Goal: Task Accomplishment & Management: Manage account settings

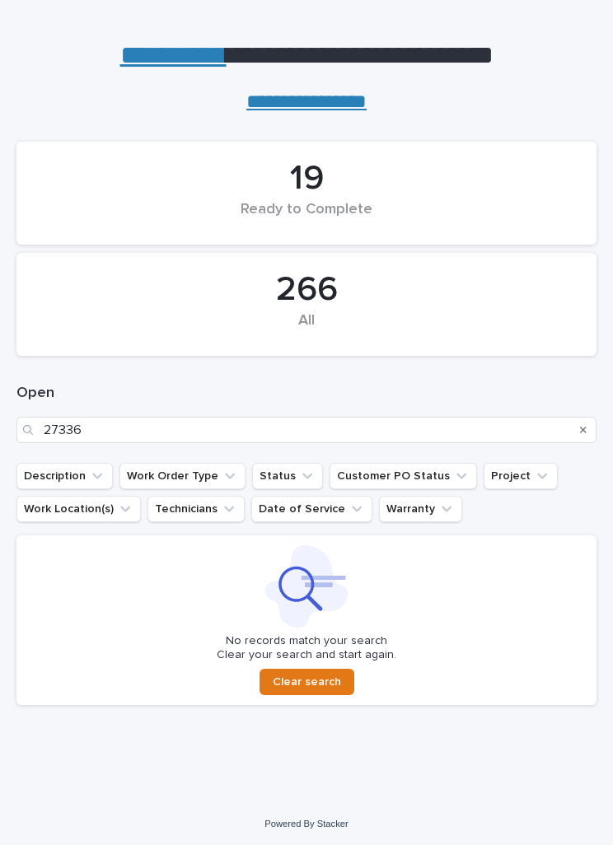
scroll to position [58, 0]
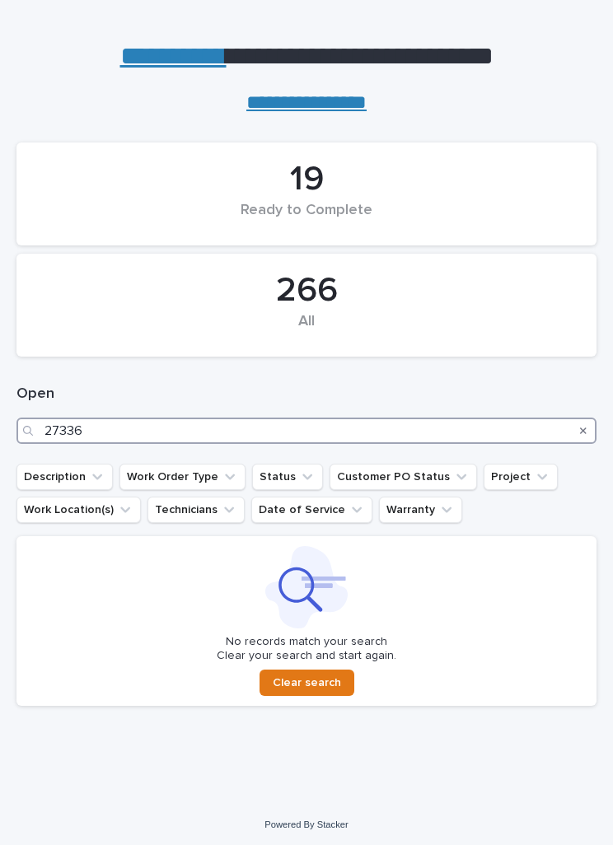
click at [526, 431] on input "27336" at bounding box center [306, 431] width 580 height 26
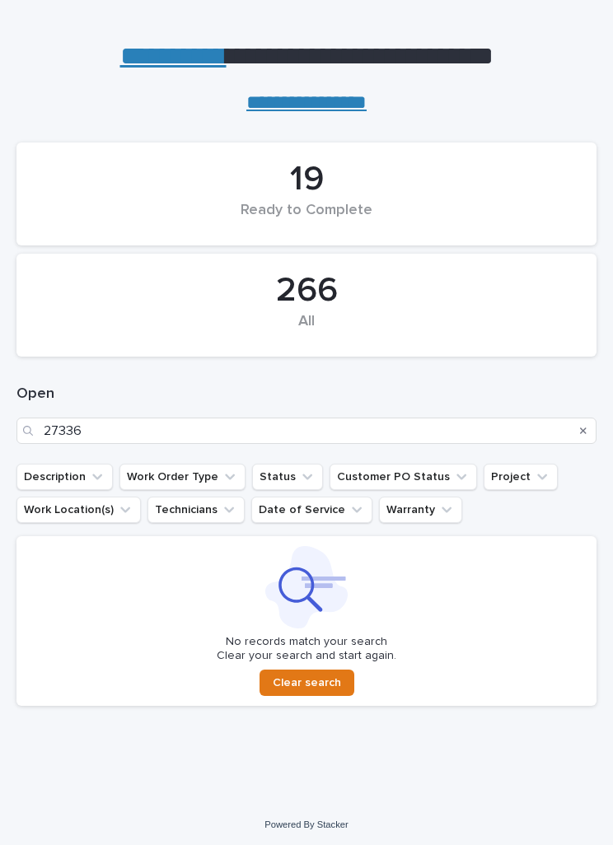
click at [580, 438] on button "Search" at bounding box center [583, 431] width 7 height 26
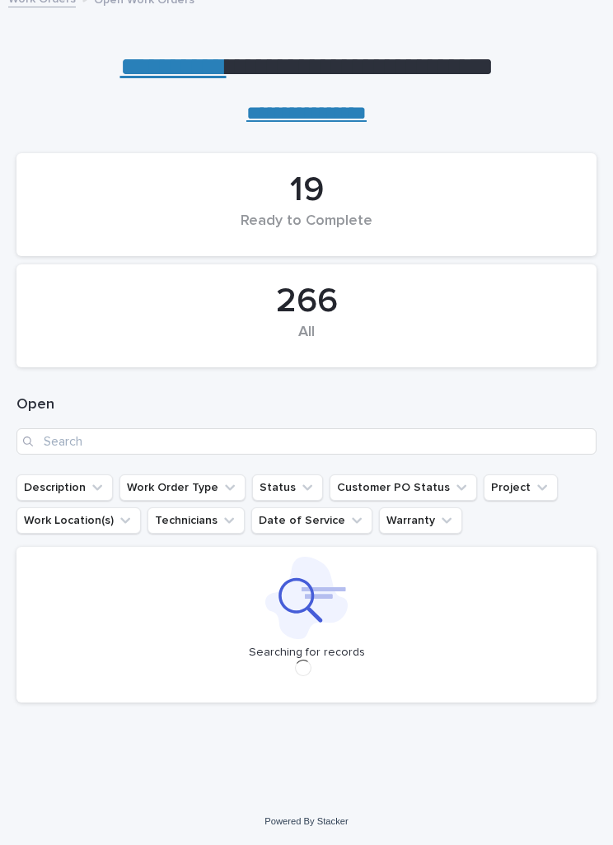
scroll to position [0, 7]
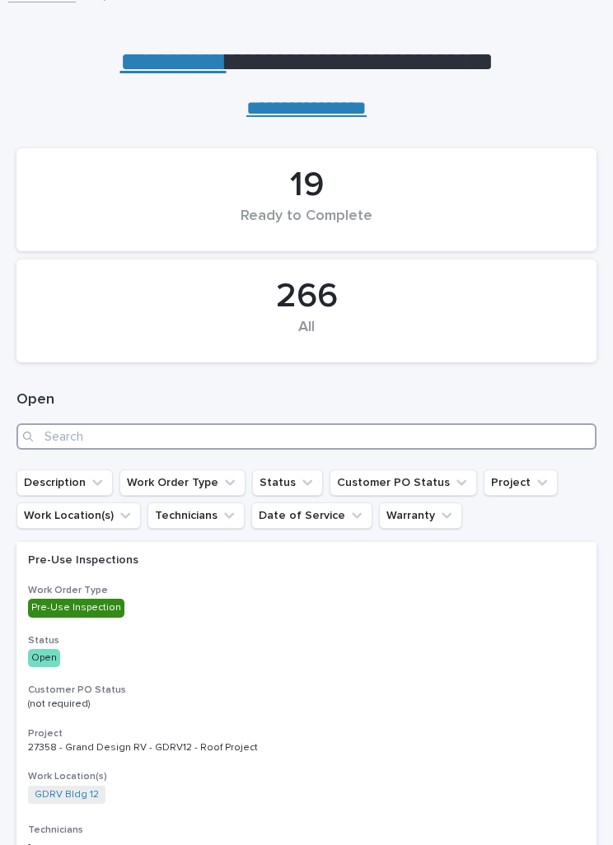
click at [461, 426] on input "Search" at bounding box center [306, 436] width 580 height 26
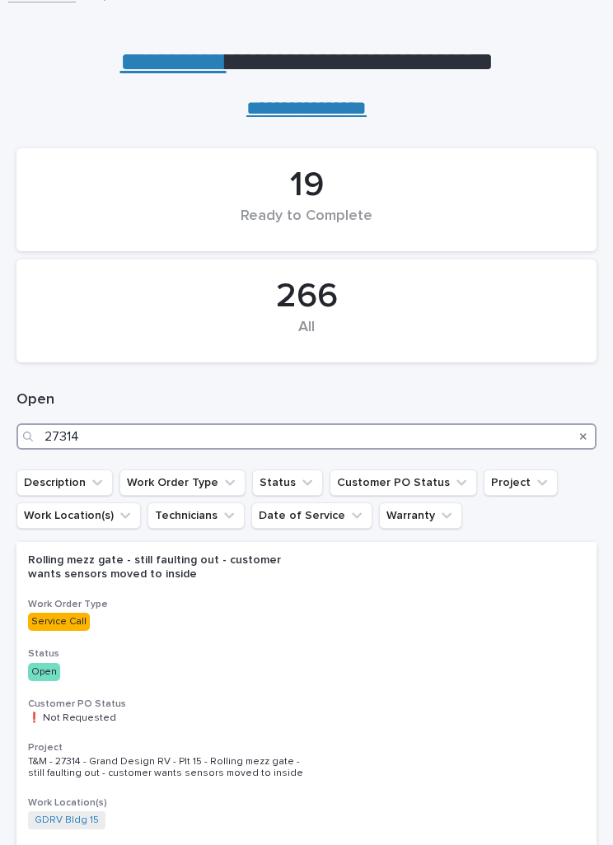
type input "27314"
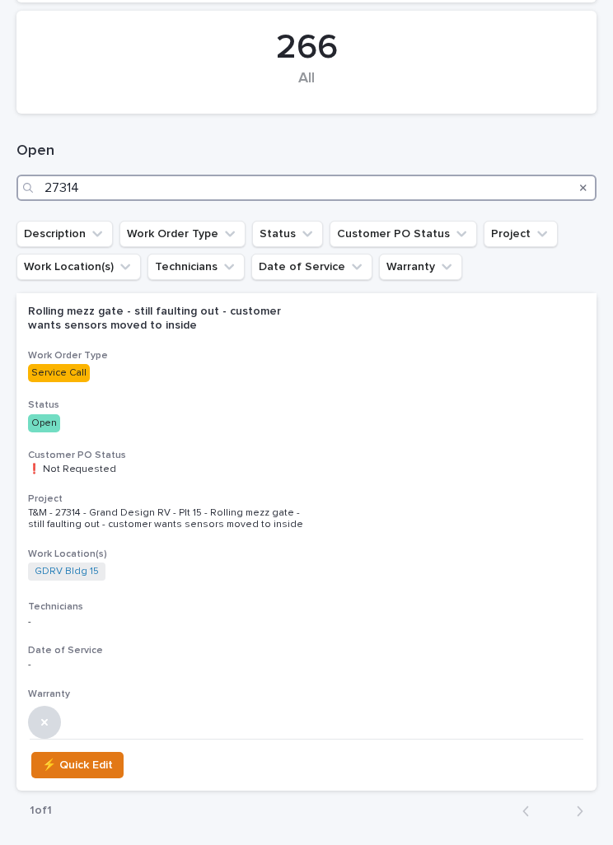
scroll to position [301, 0]
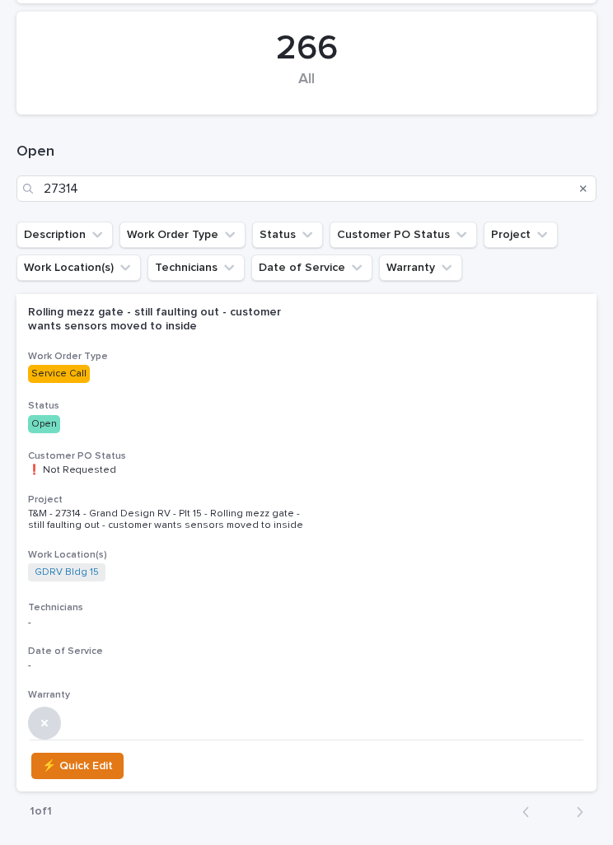
click at [544, 425] on p "Open" at bounding box center [306, 424] width 557 height 18
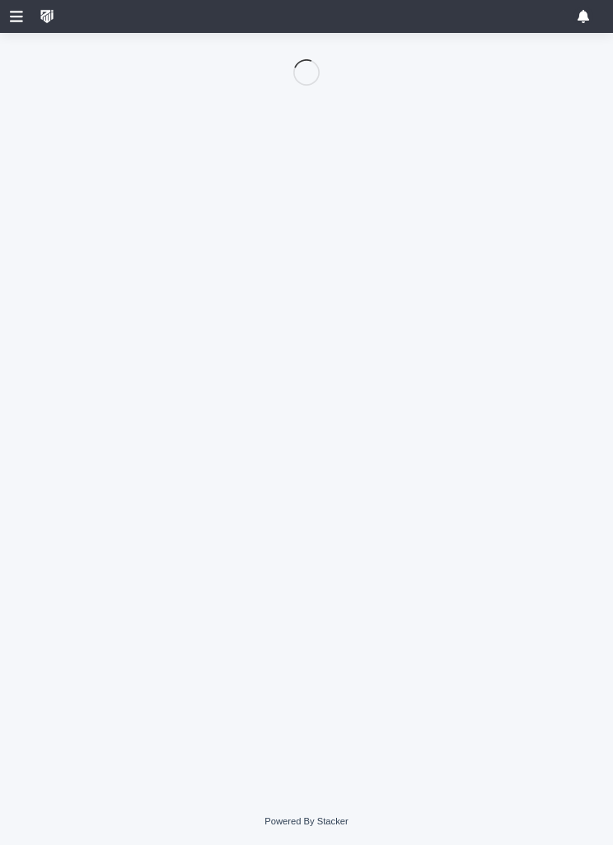
scroll to position [144, 0]
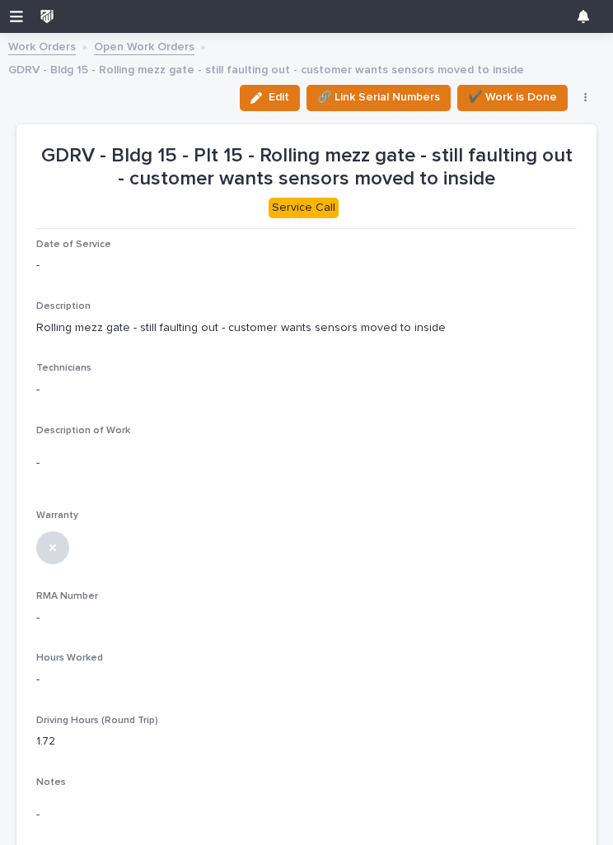
click at [275, 92] on span "Edit" at bounding box center [278, 97] width 21 height 15
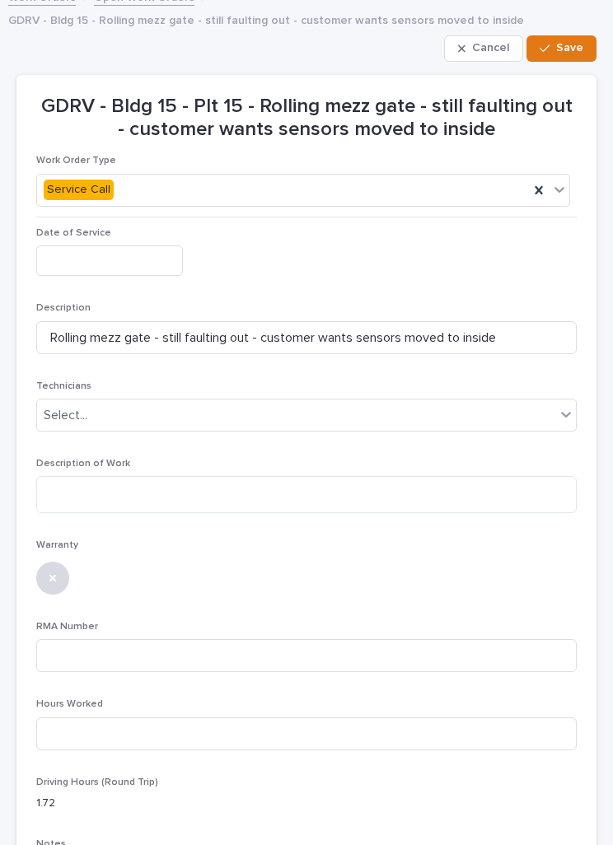
scroll to position [53, 0]
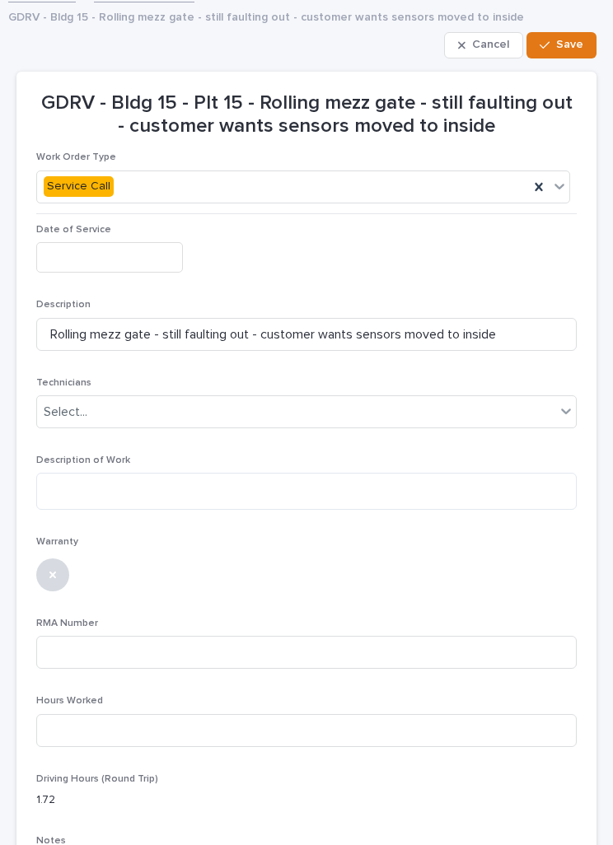
click at [127, 244] on input "text" at bounding box center [109, 257] width 147 height 30
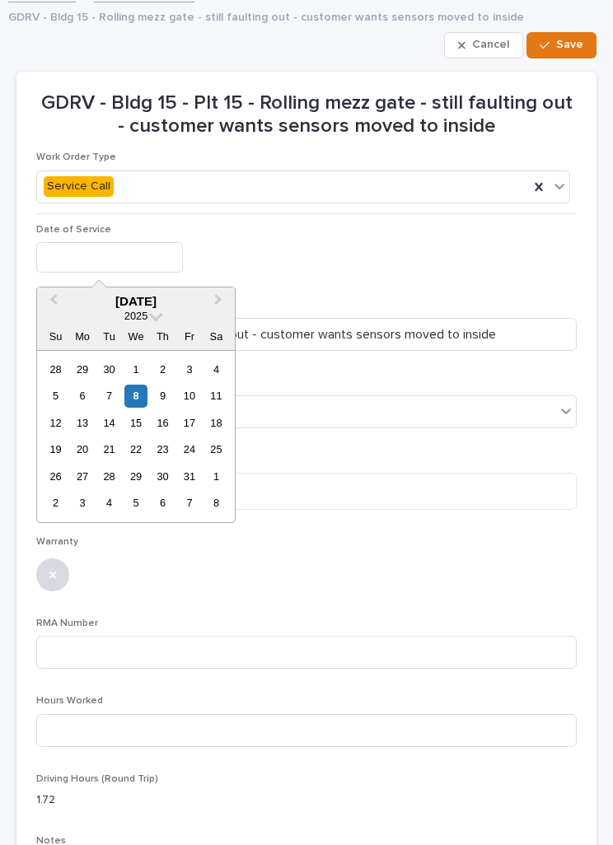
click at [135, 390] on div "8" at bounding box center [135, 396] width 22 height 22
type input "**********"
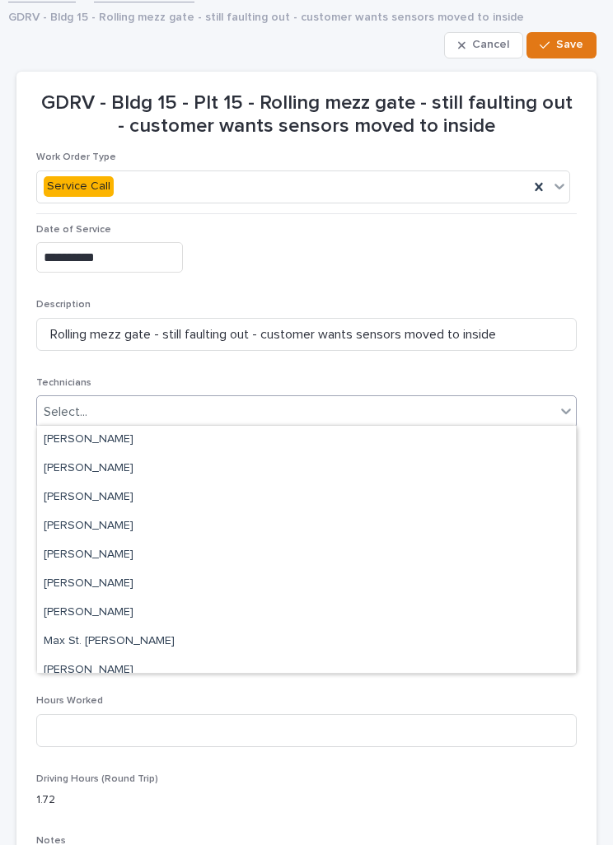
scroll to position [290, 0]
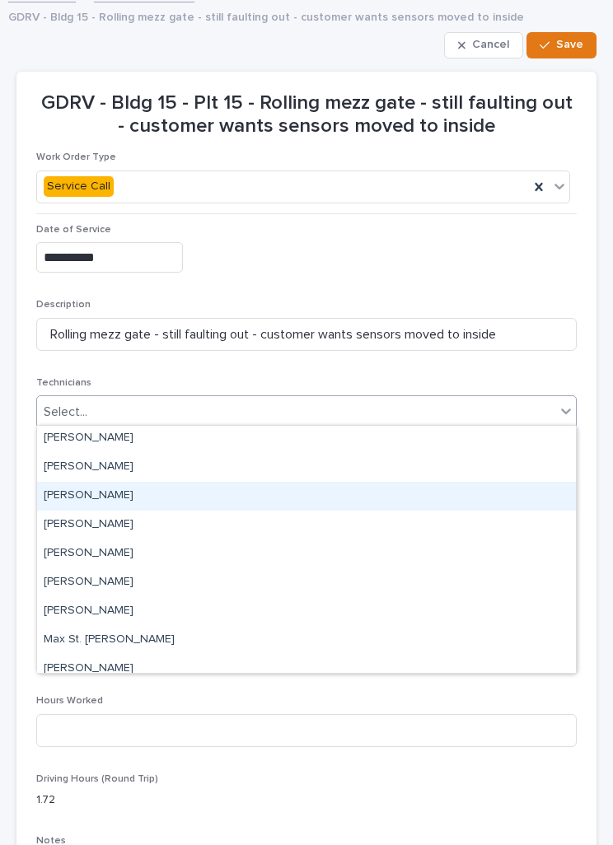
click at [72, 502] on div "[PERSON_NAME]" at bounding box center [306, 496] width 539 height 29
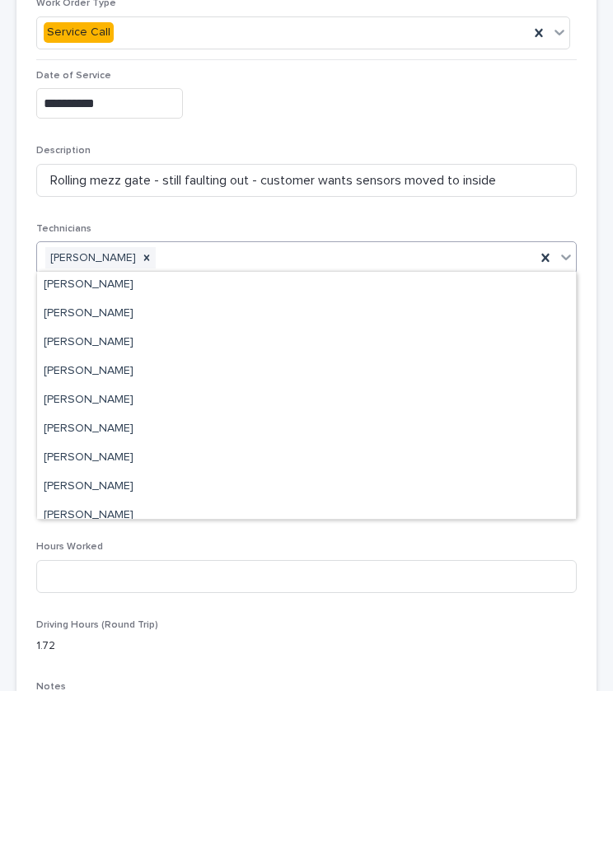
scroll to position [112, 0]
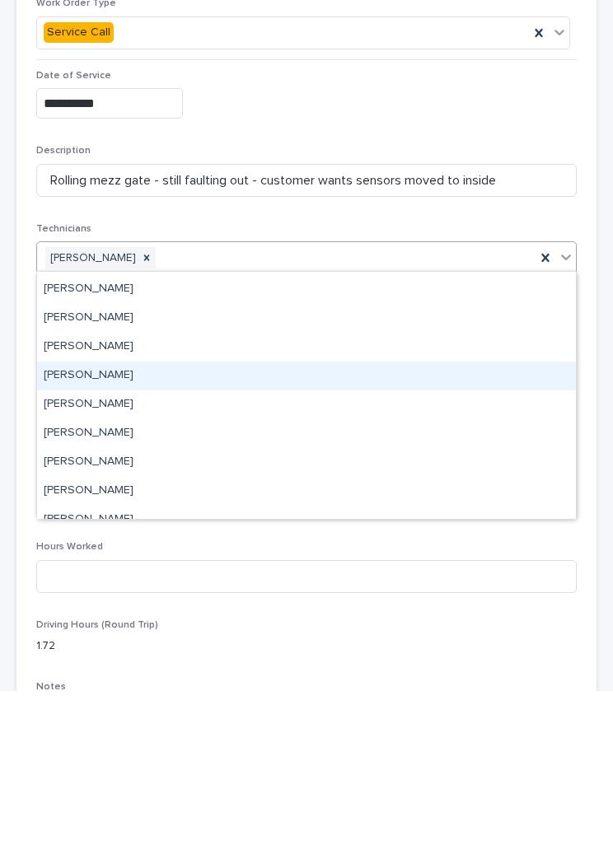
click at [63, 516] on div "[PERSON_NAME]" at bounding box center [306, 530] width 539 height 29
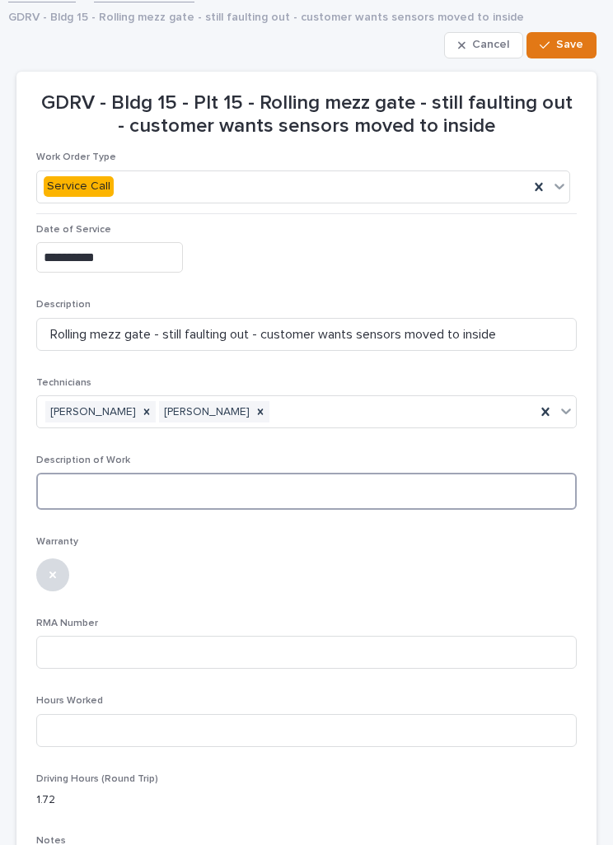
click at [502, 491] on textarea at bounding box center [306, 491] width 540 height 37
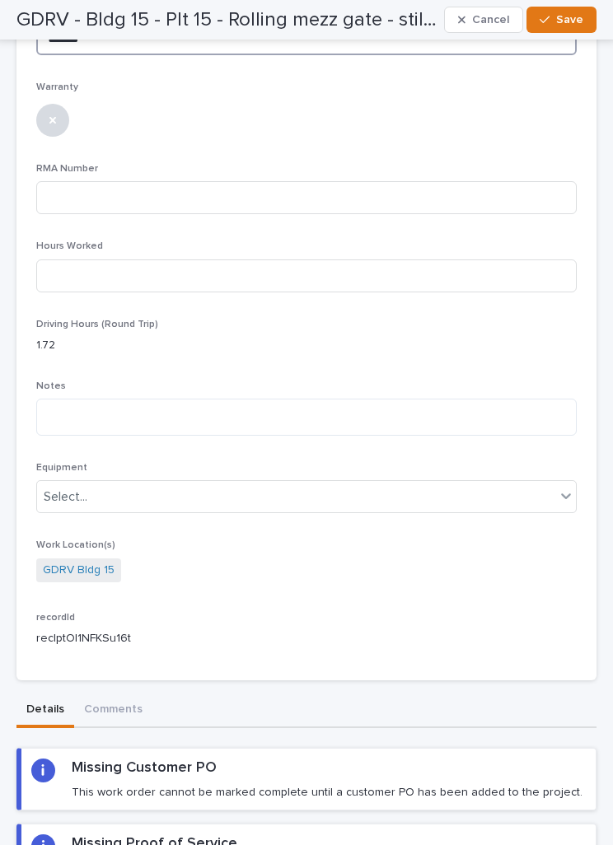
scroll to position [553, 0]
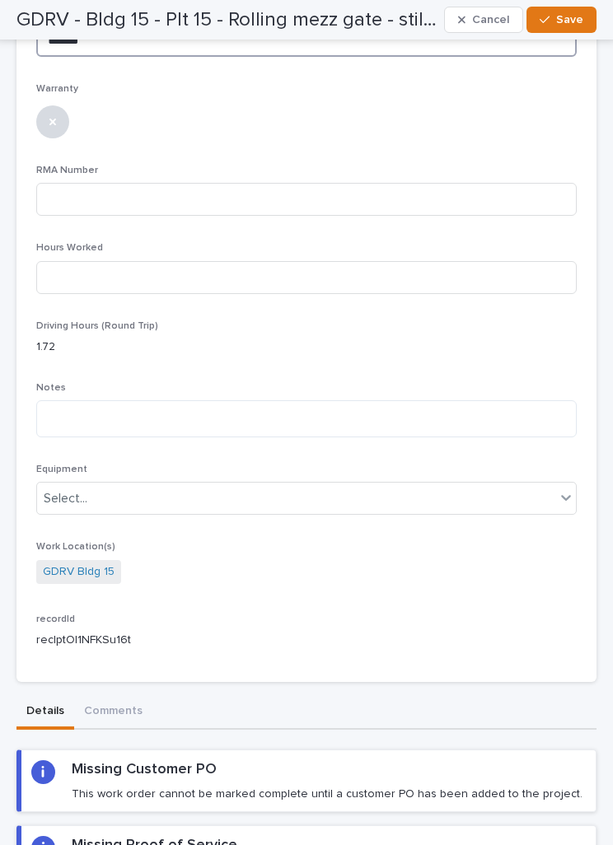
type textarea "**********"
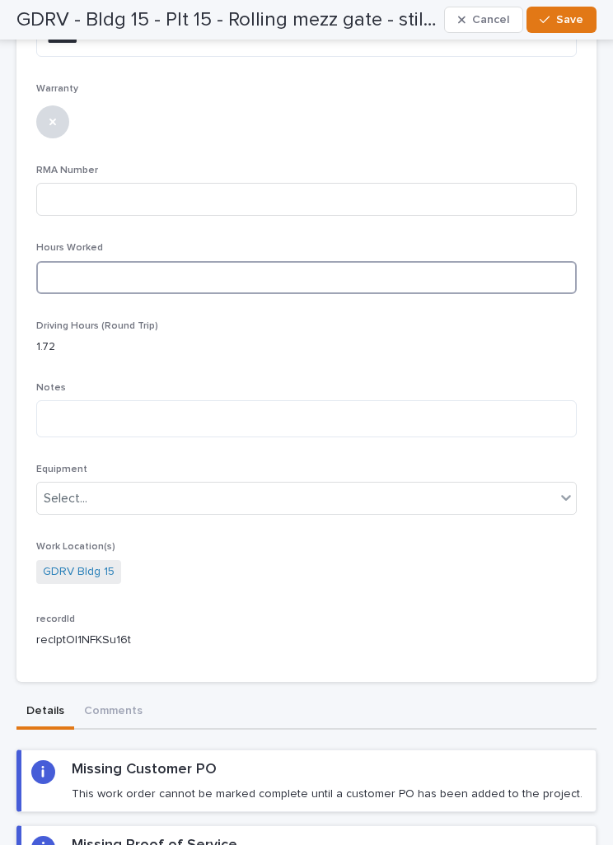
click at [505, 269] on input at bounding box center [306, 277] width 540 height 33
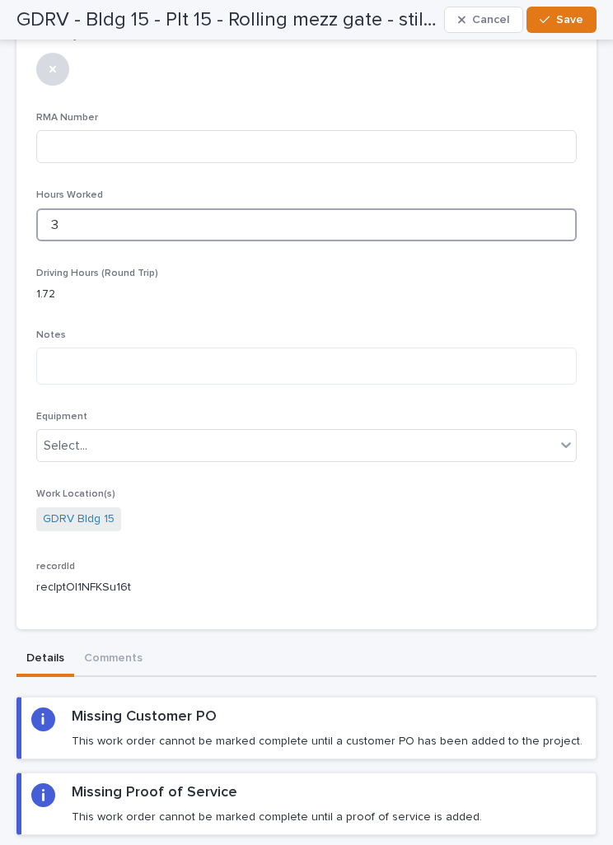
scroll to position [647, 0]
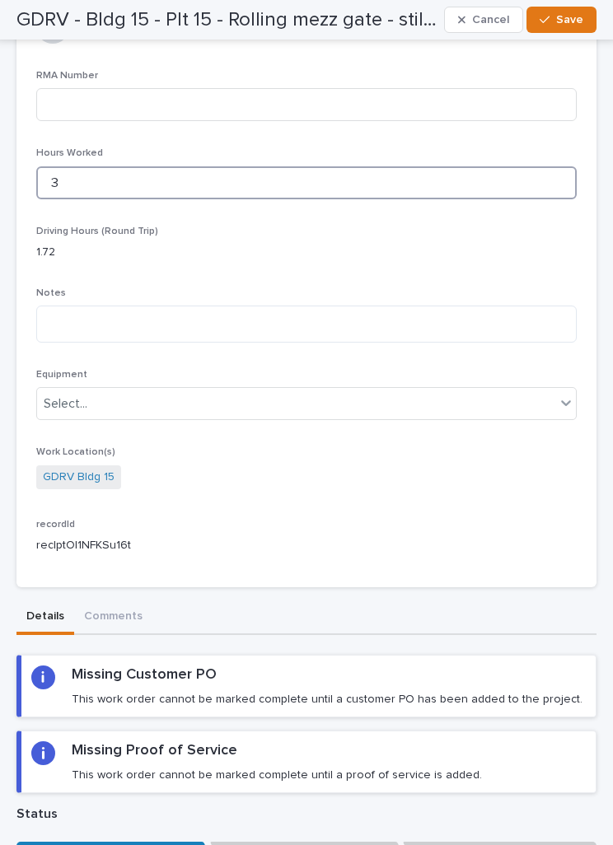
type input "3"
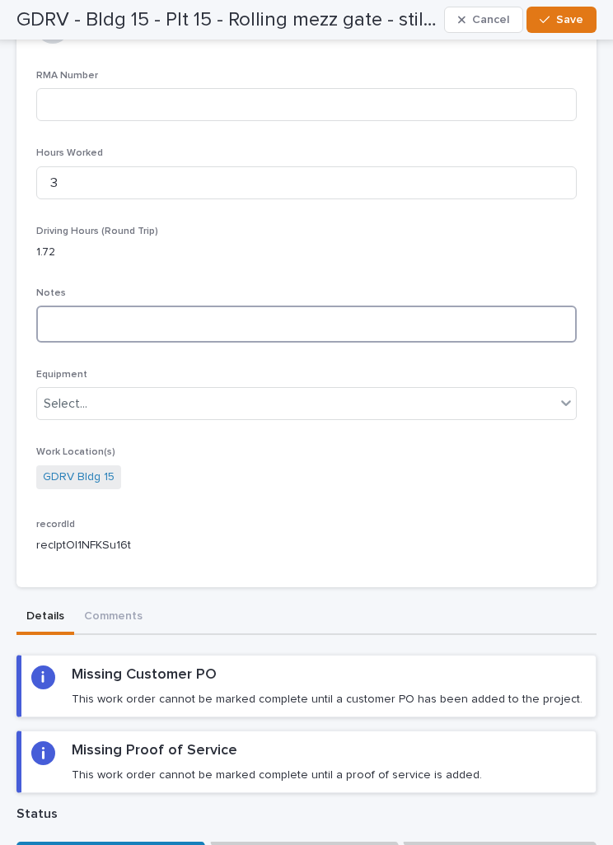
click at [509, 313] on textarea at bounding box center [306, 324] width 540 height 37
type textarea "**********"
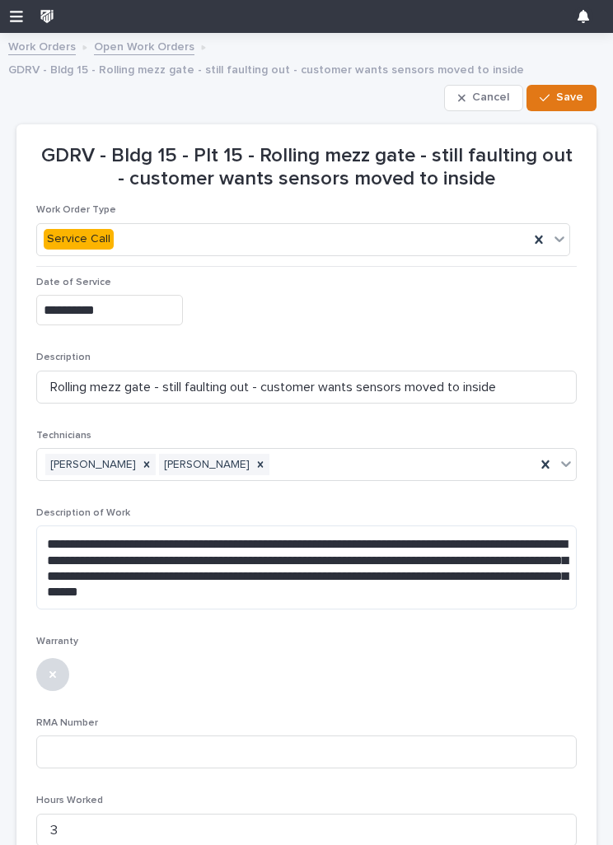
scroll to position [0, 0]
click at [568, 96] on span "Save" at bounding box center [569, 97] width 27 height 15
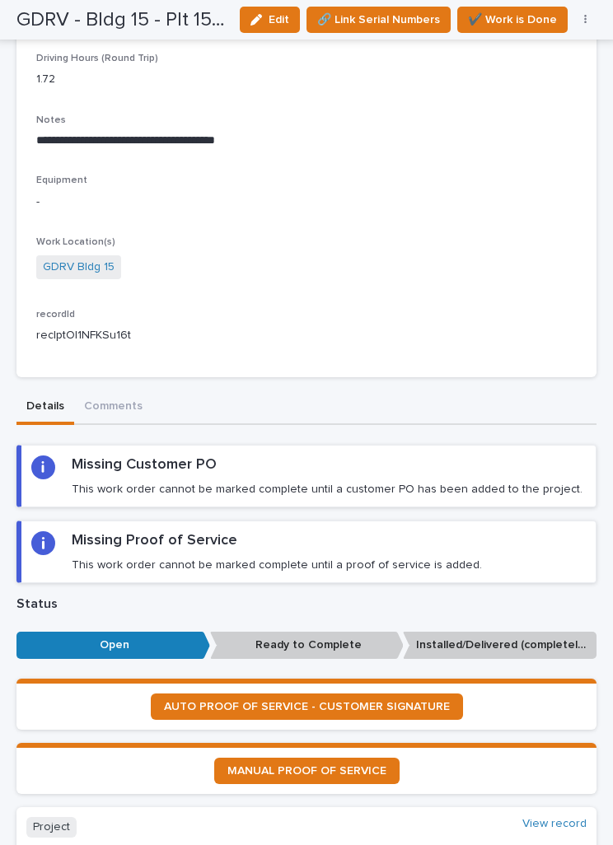
scroll to position [704, 0]
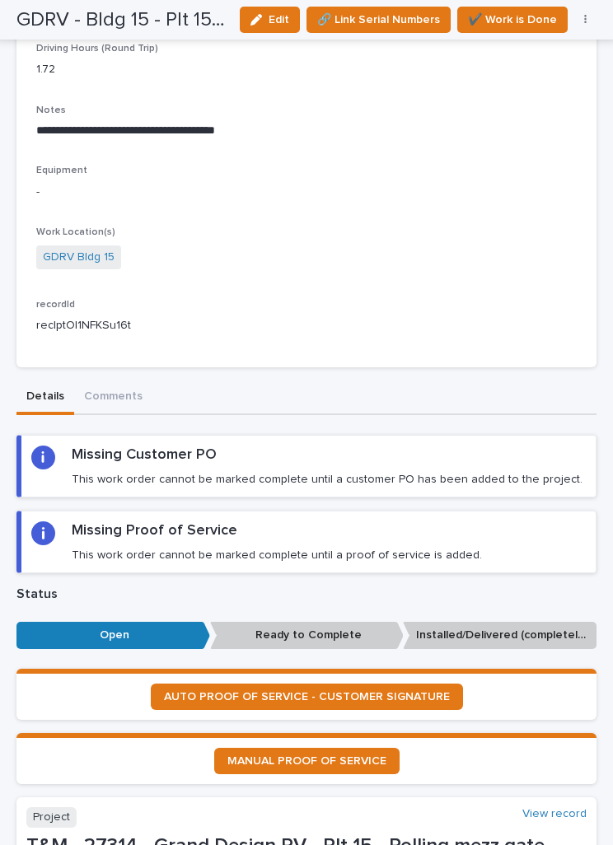
click at [438, 687] on link "AUTO PROOF OF SERVICE - CUSTOMER SIGNATURE" at bounding box center [307, 697] width 312 height 26
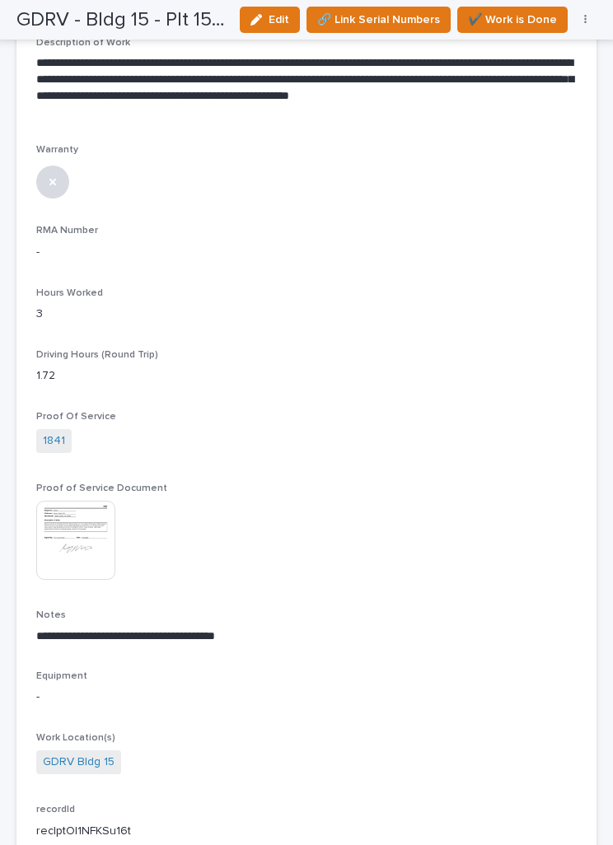
scroll to position [396, 0]
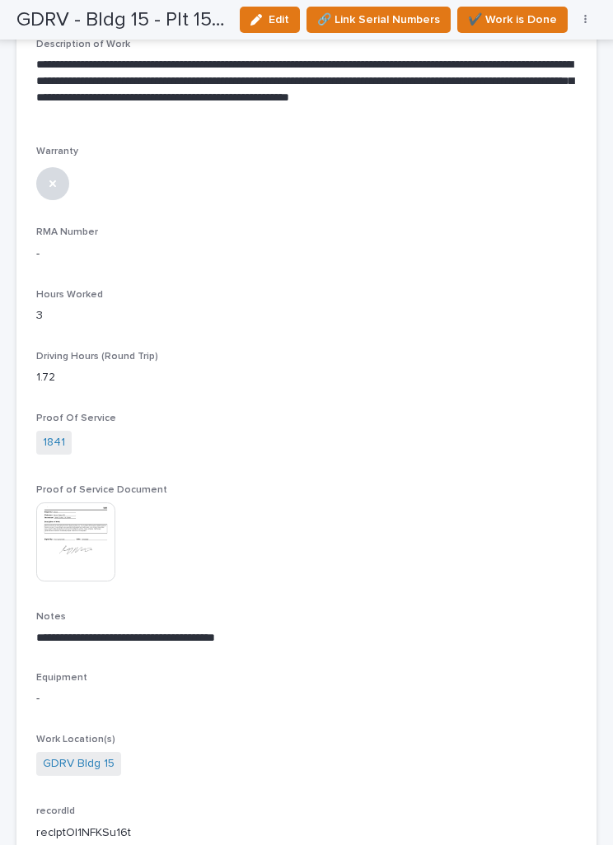
click at [533, 23] on span "✔️ Work is Done" at bounding box center [512, 20] width 89 height 20
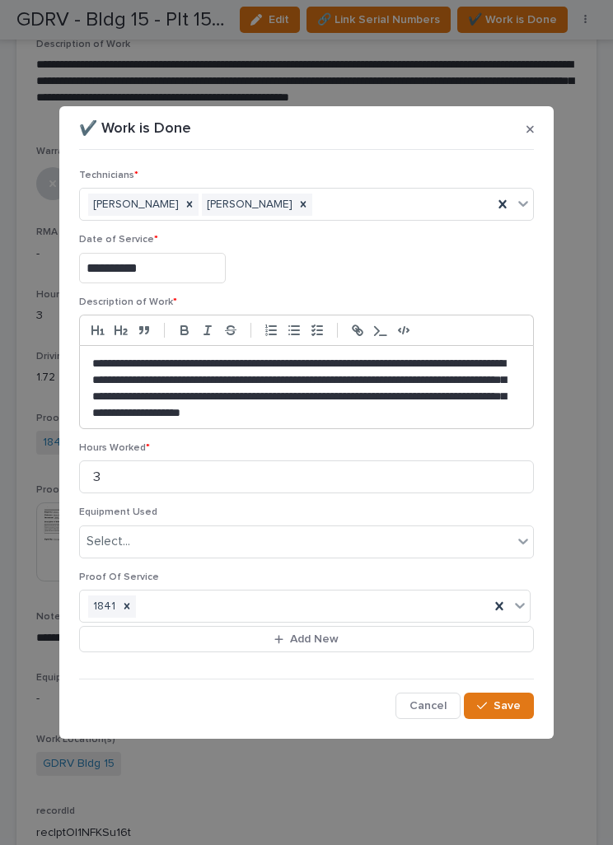
click at [515, 702] on span "Save" at bounding box center [506, 705] width 27 height 15
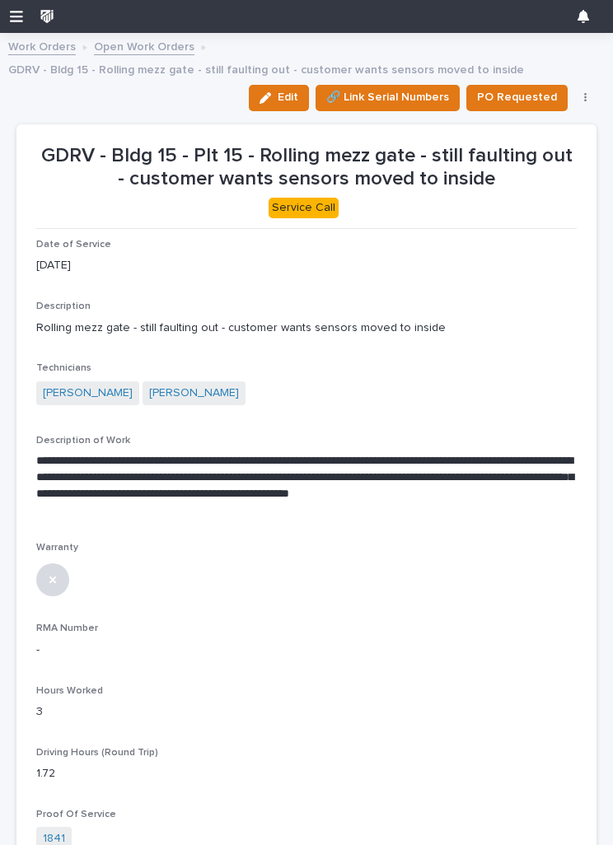
scroll to position [0, 0]
